Goal: Information Seeking & Learning: Learn about a topic

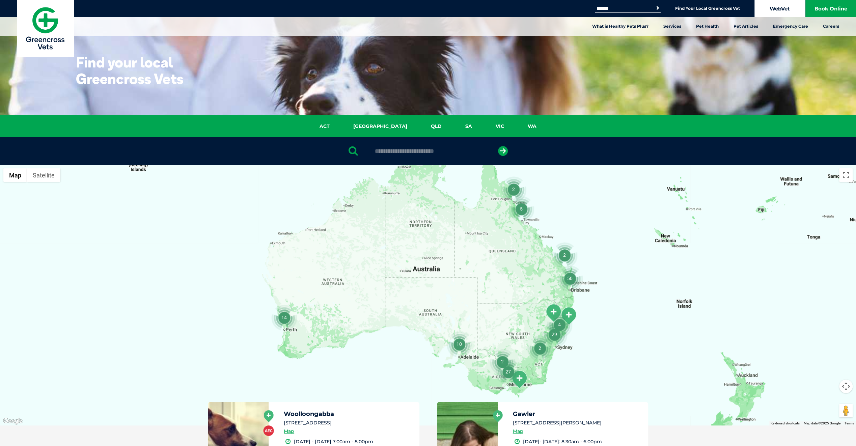
click at [778, 7] on link "WebVet" at bounding box center [779, 8] width 51 height 17
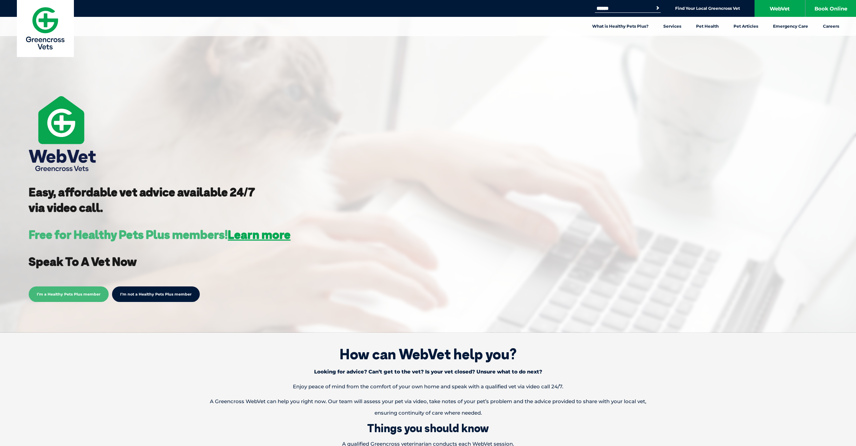
scroll to position [67, 0]
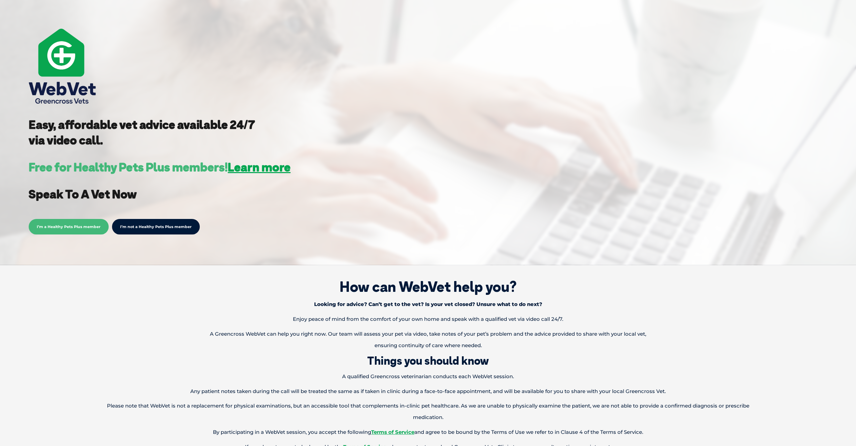
click at [81, 225] on span "I’m a Healthy Pets Plus member" at bounding box center [69, 227] width 80 height 16
